Goal: Check status: Check status

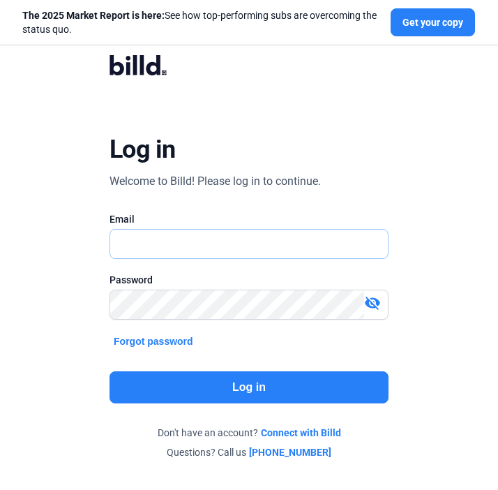
click at [177, 251] on input "text" at bounding box center [241, 244] width 263 height 29
type input "[EMAIL_ADDRESS][DOMAIN_NAME]"
click at [255, 389] on button "Log in" at bounding box center [249, 387] width 279 height 32
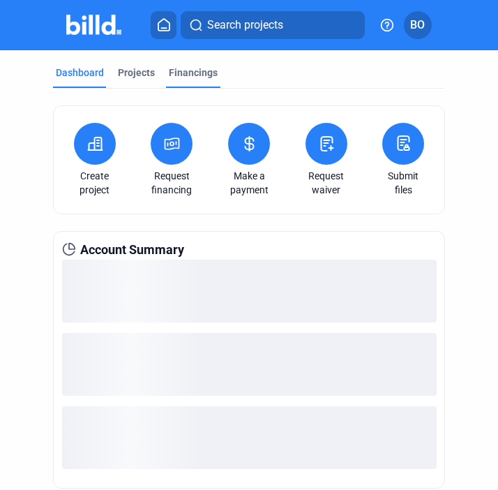
click at [192, 75] on div "Financings" at bounding box center [193, 73] width 49 height 14
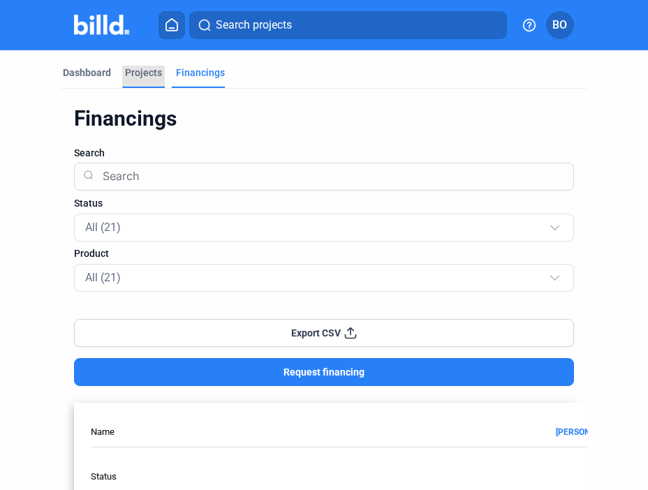
click at [137, 71] on div "Projects" at bounding box center [143, 73] width 37 height 14
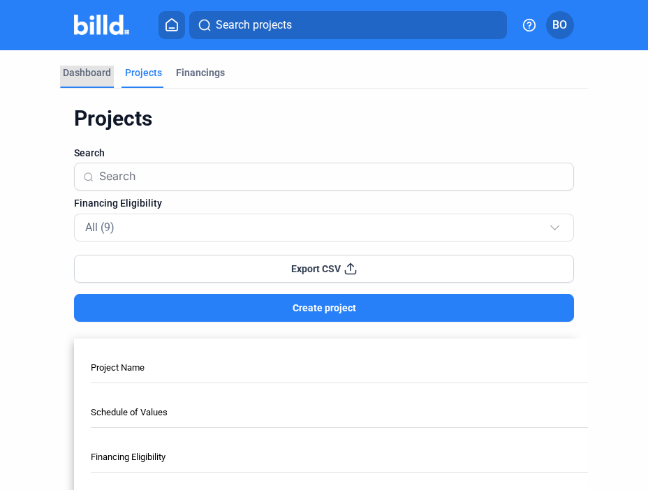
click at [93, 70] on div "Dashboard" at bounding box center [87, 73] width 48 height 14
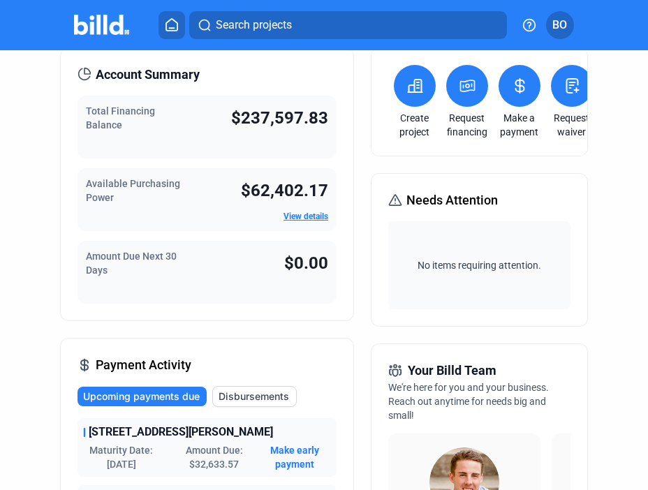
scroll to position [58, 0]
drag, startPoint x: 236, startPoint y: 169, endPoint x: 302, endPoint y: 218, distance: 82.3
click at [302, 218] on div "Available Purchasing Power $62,402.17 View details" at bounding box center [206, 199] width 259 height 63
drag, startPoint x: 302, startPoint y: 218, endPoint x: 276, endPoint y: 218, distance: 25.8
click at [278, 218] on div "$62,402.17 View details" at bounding box center [284, 200] width 87 height 46
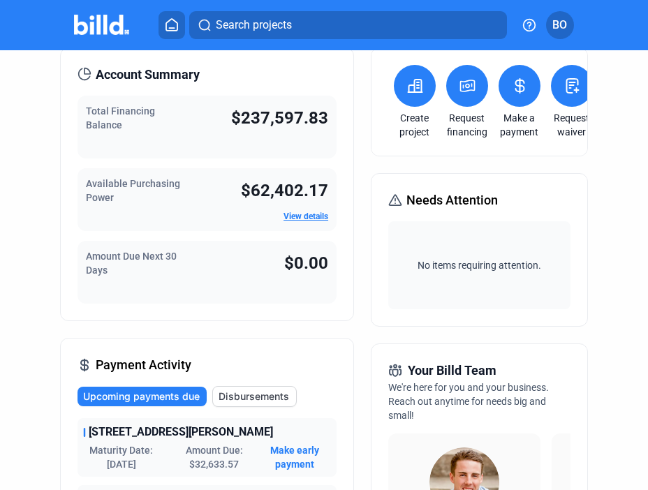
scroll to position [0, 0]
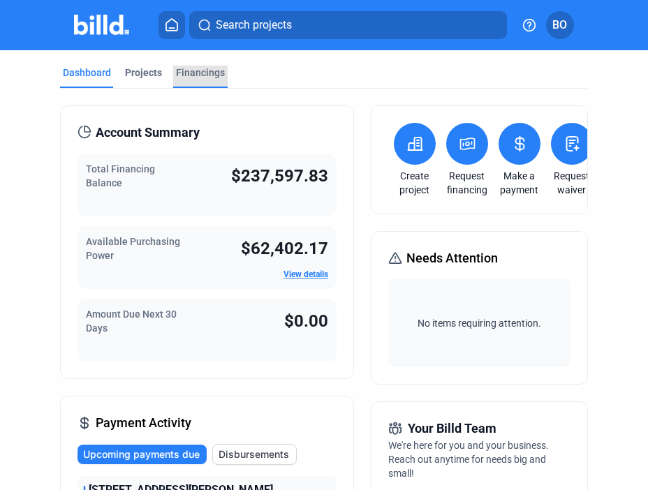
click at [197, 69] on div "Financings" at bounding box center [200, 73] width 49 height 14
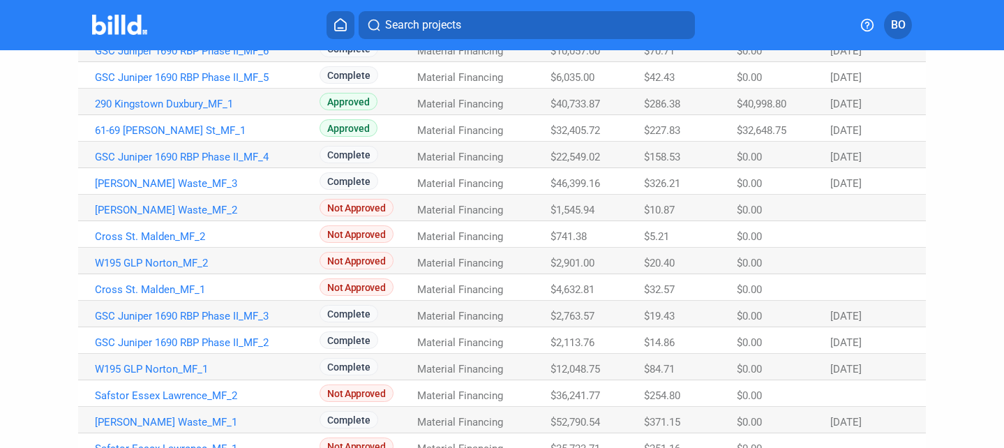
scroll to position [377, 0]
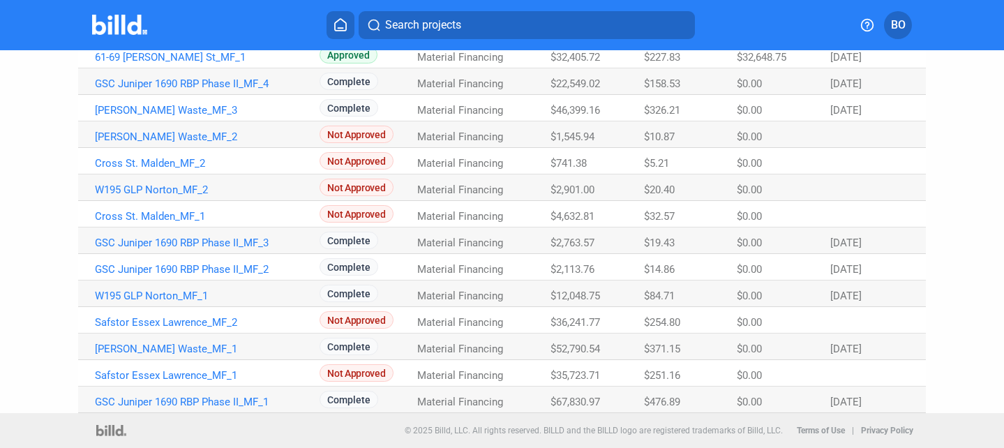
drag, startPoint x: 824, startPoint y: 403, endPoint x: 853, endPoint y: 403, distance: 28.6
click at [498, 403] on tr "GSC Juniper 1690 RBP Phase II_MF_1 Complete Material Financing $67,830.97 $476.…" at bounding box center [502, 400] width 848 height 27
drag, startPoint x: 760, startPoint y: 400, endPoint x: 798, endPoint y: 400, distance: 37.7
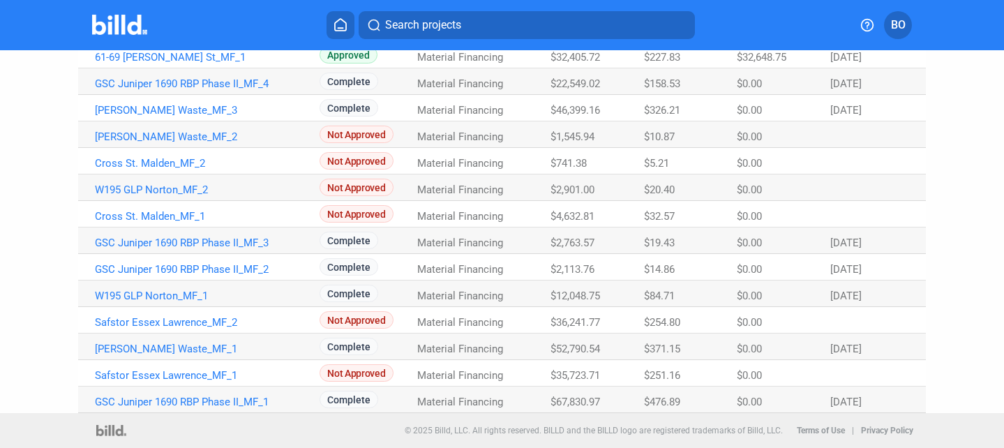
drag, startPoint x: 823, startPoint y: 403, endPoint x: 848, endPoint y: 403, distance: 25.1
click at [498, 403] on tr "GSC Juniper 1690 RBP Phase II_MF_1 Complete Material Financing $67,830.97 $476.…" at bounding box center [502, 400] width 848 height 27
drag, startPoint x: 826, startPoint y: 349, endPoint x: 846, endPoint y: 349, distance: 20.2
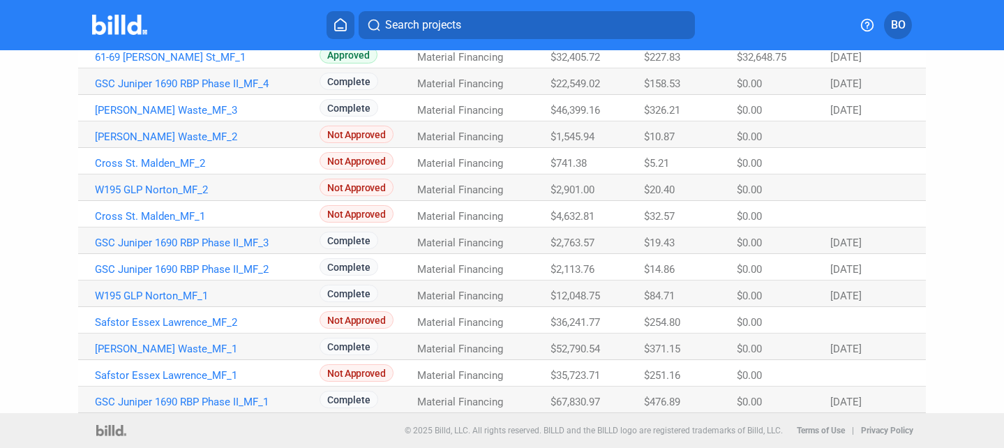
drag, startPoint x: 830, startPoint y: 304, endPoint x: 847, endPoint y: 297, distance: 18.1
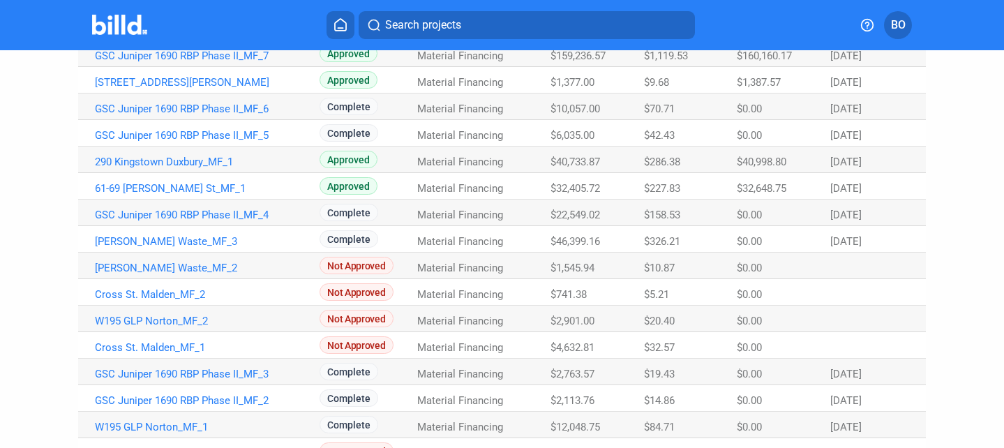
scroll to position [245, 0]
drag, startPoint x: 826, startPoint y: 190, endPoint x: 876, endPoint y: 190, distance: 50.2
click at [498, 4] on div "[DATE]" at bounding box center [869, 4] width 79 height 0
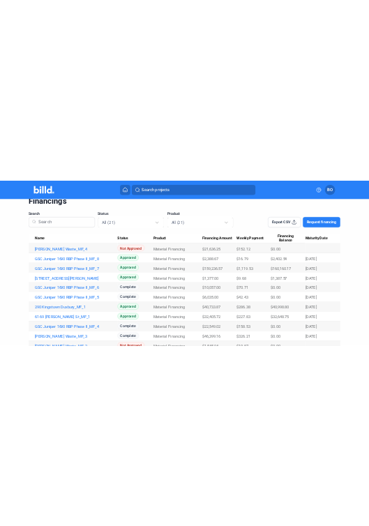
scroll to position [70, 0]
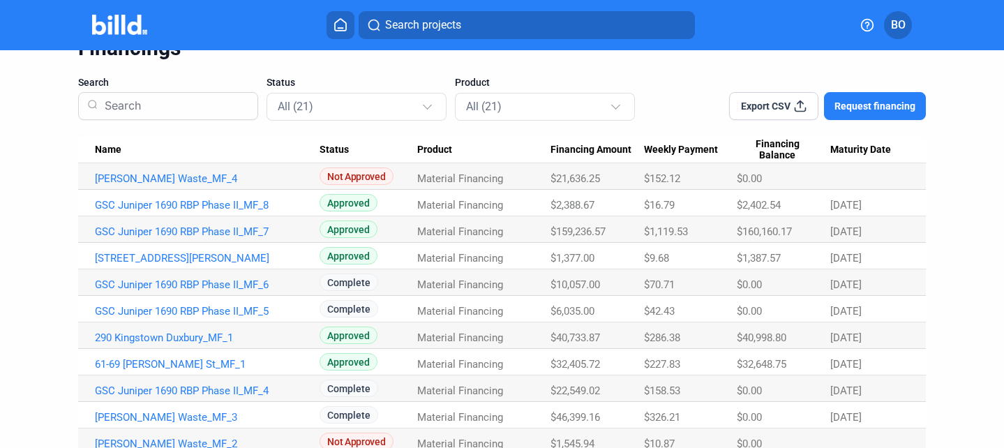
drag, startPoint x: 547, startPoint y: 417, endPoint x: 605, endPoint y: 417, distance: 57.9
click at [498, 185] on div "$46,399.16" at bounding box center [598, 178] width 94 height 13
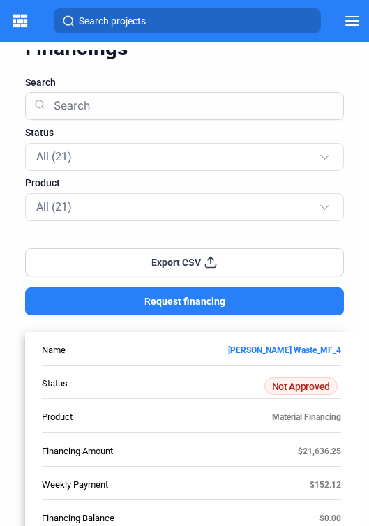
scroll to position [0, 0]
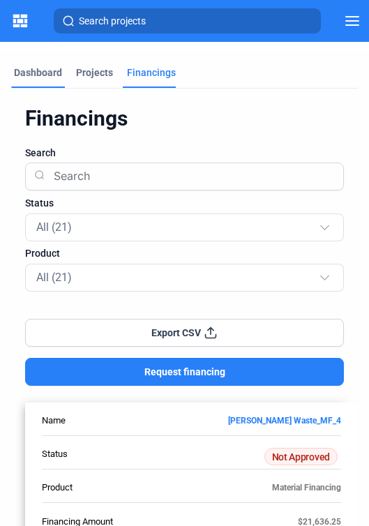
click at [41, 75] on div "Dashboard" at bounding box center [38, 73] width 48 height 14
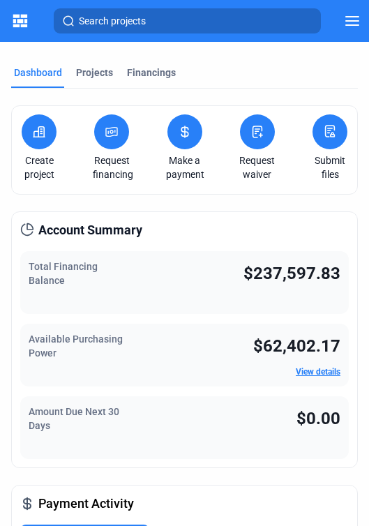
drag, startPoint x: 253, startPoint y: 274, endPoint x: 361, endPoint y: 274, distance: 108.9
click at [361, 274] on mat-sidenav-content "Dashboard Projects Financings Account Summary Total Financing Balance $237,597.…" at bounding box center [184, 288] width 369 height 476
copy span "237,597.83"
